Goal: Information Seeking & Learning: Check status

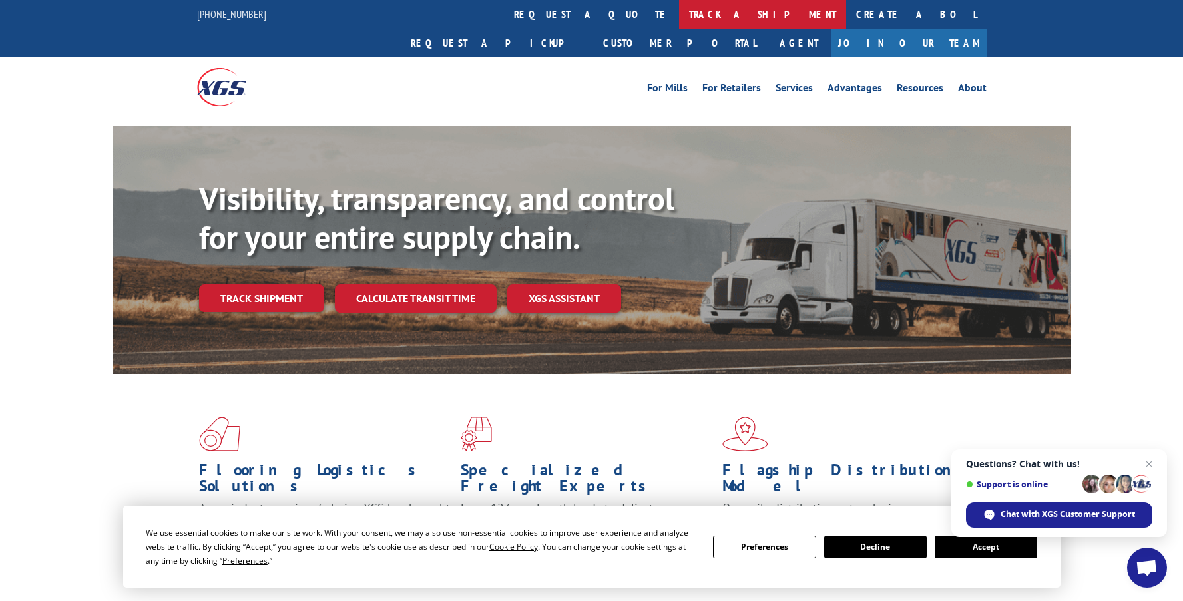
click at [679, 9] on link "track a shipment" at bounding box center [762, 14] width 167 height 29
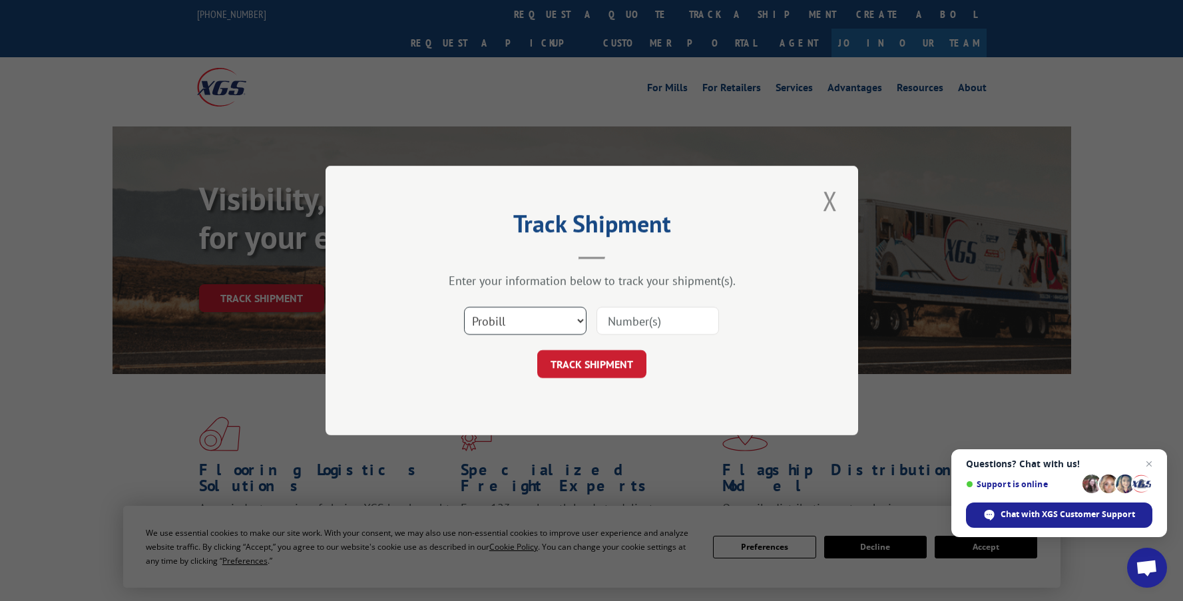
click at [508, 318] on select "Select category... Probill BOL PO" at bounding box center [525, 321] width 122 height 28
select select "po"
click at [464, 307] on select "Select category... Probill BOL PO" at bounding box center [525, 321] width 122 height 28
paste input "68521641"
type input "68521641"
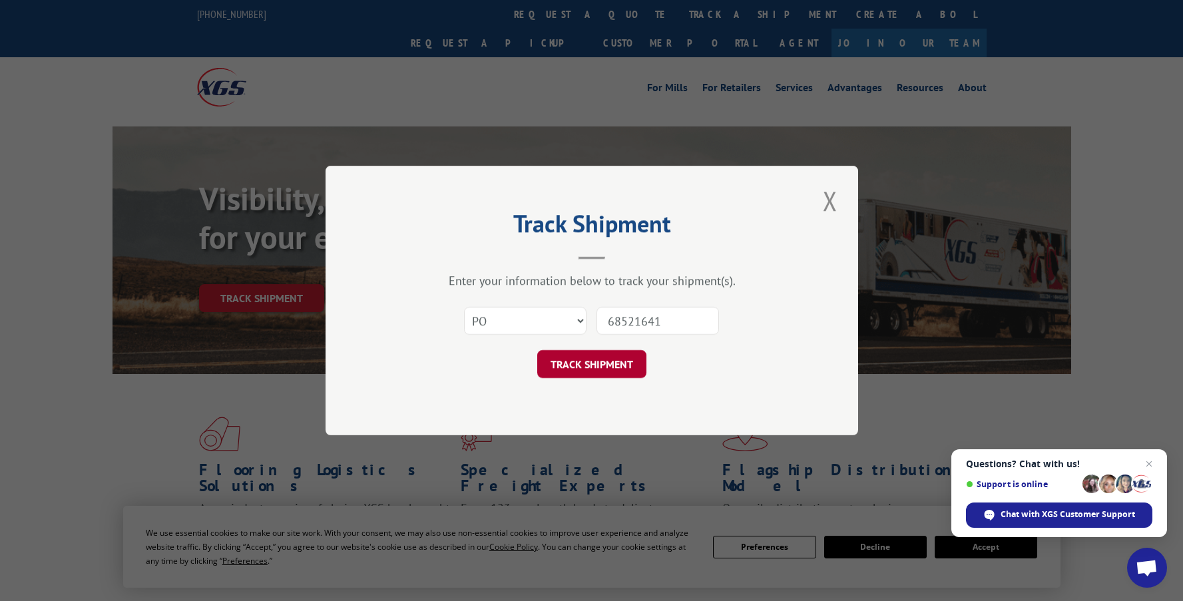
click at [596, 364] on button "TRACK SHIPMENT" at bounding box center [591, 364] width 109 height 28
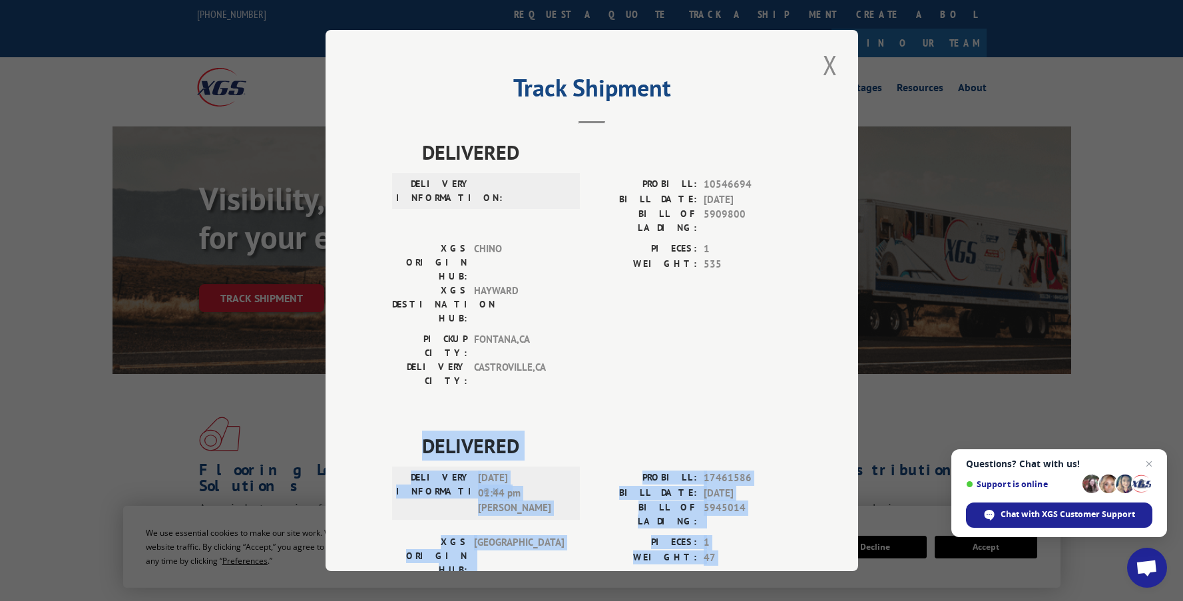
drag, startPoint x: 418, startPoint y: 362, endPoint x: 583, endPoint y: 527, distance: 233.4
click at [583, 527] on div "DELIVERED DELIVERY INFORMATION: [DATE] 01:44 pm [PERSON_NAME]: 17461586 BILL DA…" at bounding box center [591, 560] width 399 height 258
click at [826, 60] on button "Close modal" at bounding box center [830, 65] width 23 height 37
